Goal: Information Seeking & Learning: Learn about a topic

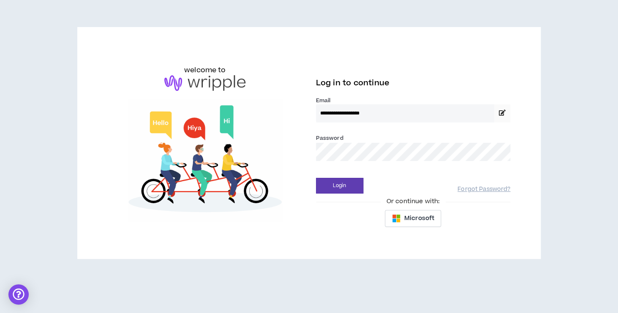
click at [316, 178] on button "Login" at bounding box center [339, 186] width 47 height 16
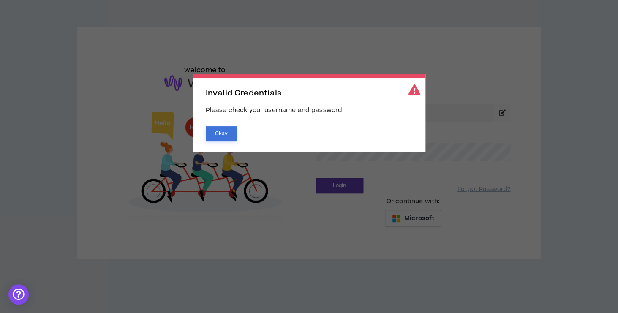
click at [232, 132] on button "Okay" at bounding box center [221, 133] width 31 height 15
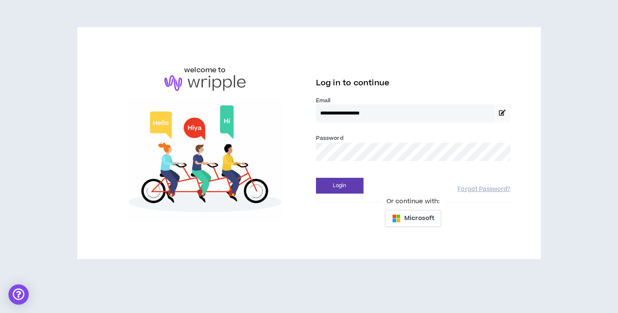
click at [371, 156] on span "Invalid Credentials Please check your username and password Okay" at bounding box center [309, 156] width 618 height 313
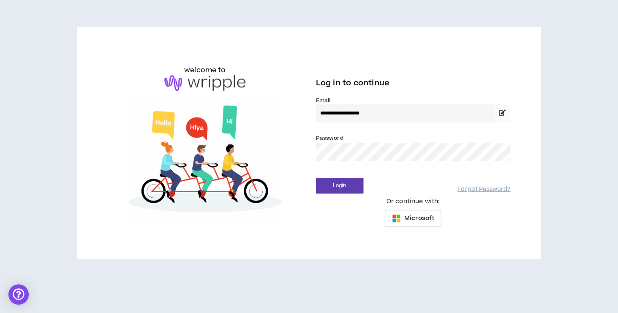
click at [316, 178] on button "Login" at bounding box center [339, 186] width 47 height 16
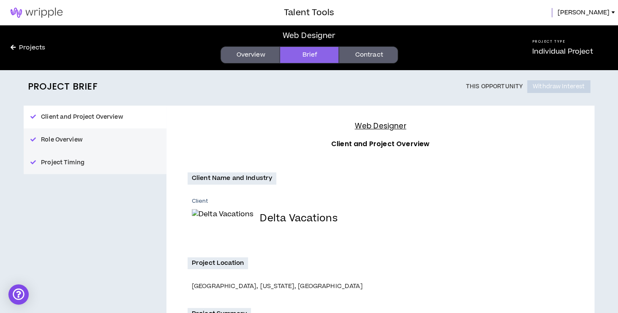
click at [256, 47] on link "Overview" at bounding box center [249, 54] width 59 height 17
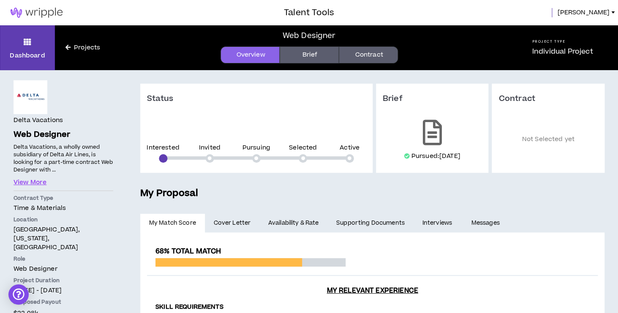
click at [58, 11] on img at bounding box center [36, 13] width 73 height 10
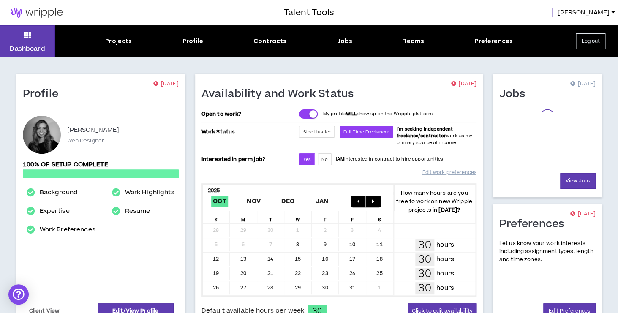
scroll to position [239, 0]
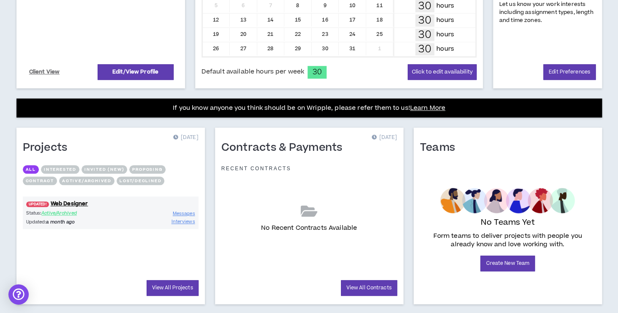
click at [216, 202] on div "Contracts & Payments [DATE] Recent Contracts No Recent Contracts Available View…" at bounding box center [309, 215] width 188 height 176
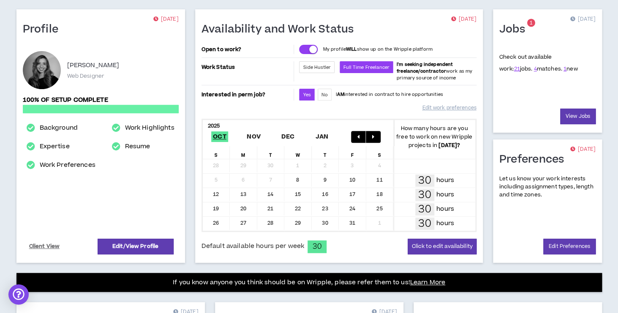
scroll to position [30, 0]
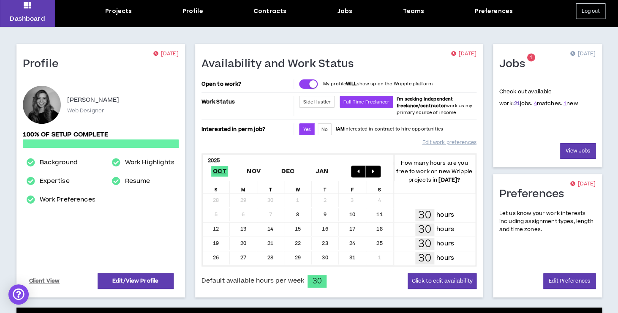
click at [513, 103] on link "21" at bounding box center [516, 104] width 6 height 8
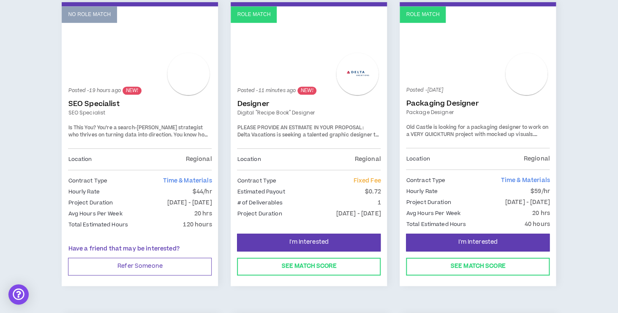
scroll to position [178, 0]
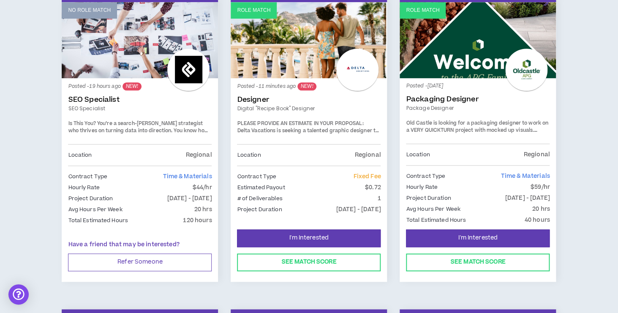
click at [266, 98] on link "Designer" at bounding box center [309, 99] width 144 height 8
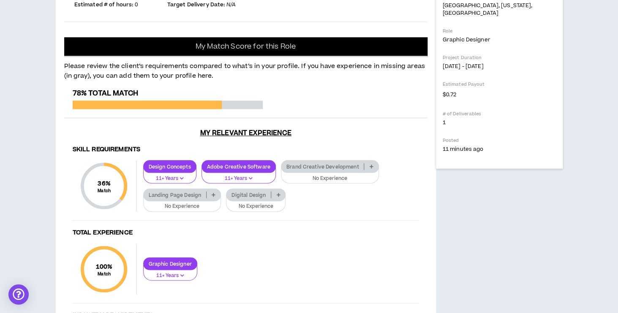
scroll to position [331, 0]
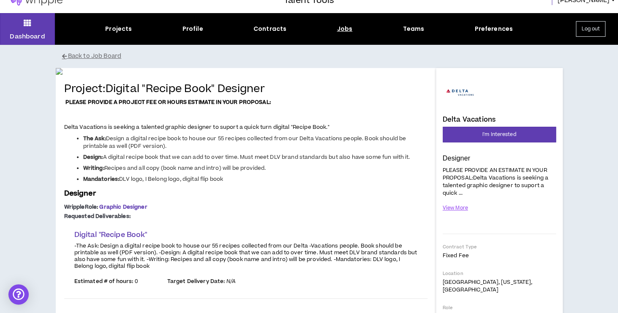
scroll to position [13, 0]
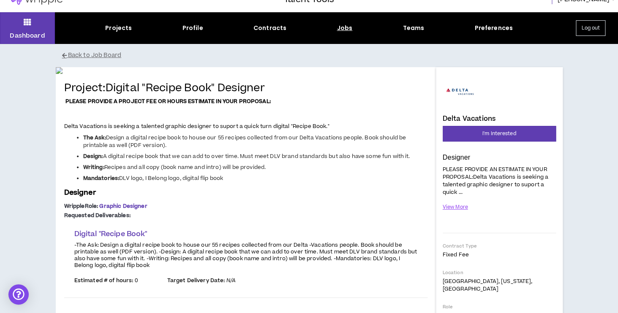
click at [506, 108] on div "Delta Vacations" at bounding box center [498, 98] width 113 height 47
click at [462, 209] on button "View More" at bounding box center [455, 207] width 26 height 15
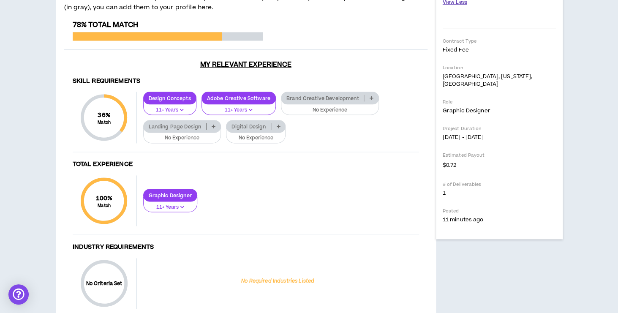
scroll to position [384, 0]
